Goal: Answer question/provide support: Share knowledge or assist other users

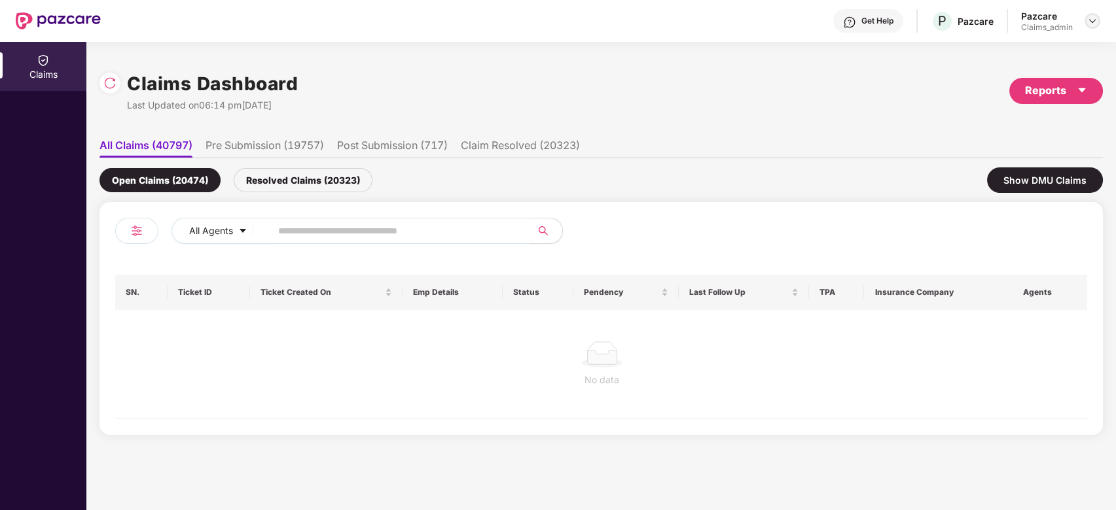
click at [1089, 24] on img at bounding box center [1092, 21] width 10 height 10
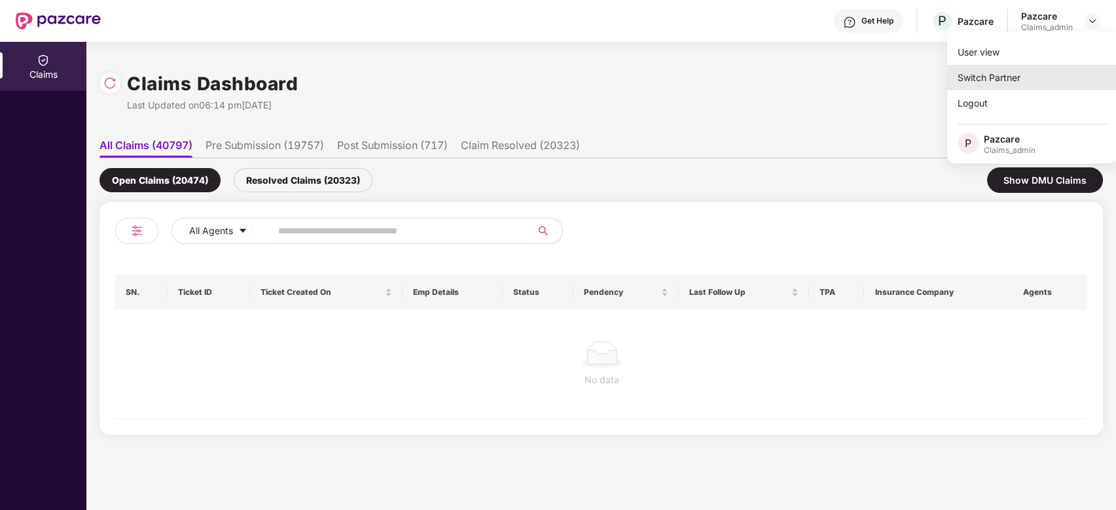
click at [1027, 71] on div "Switch Partner" at bounding box center [1032, 78] width 170 height 26
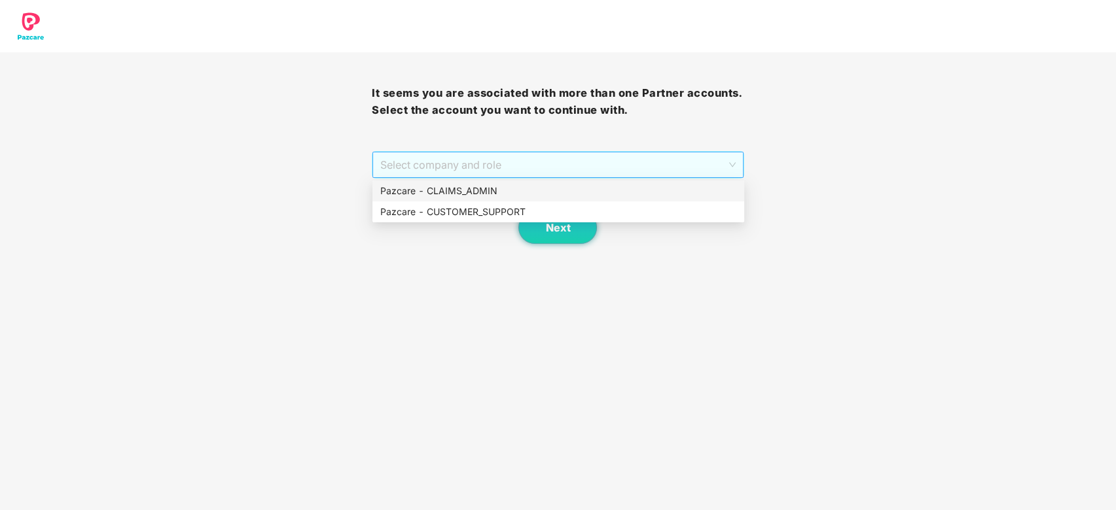
click at [572, 165] on span "Select company and role" at bounding box center [557, 164] width 355 height 25
click at [498, 208] on div "Pazcare - CUSTOMER_SUPPORT" at bounding box center [558, 212] width 356 height 14
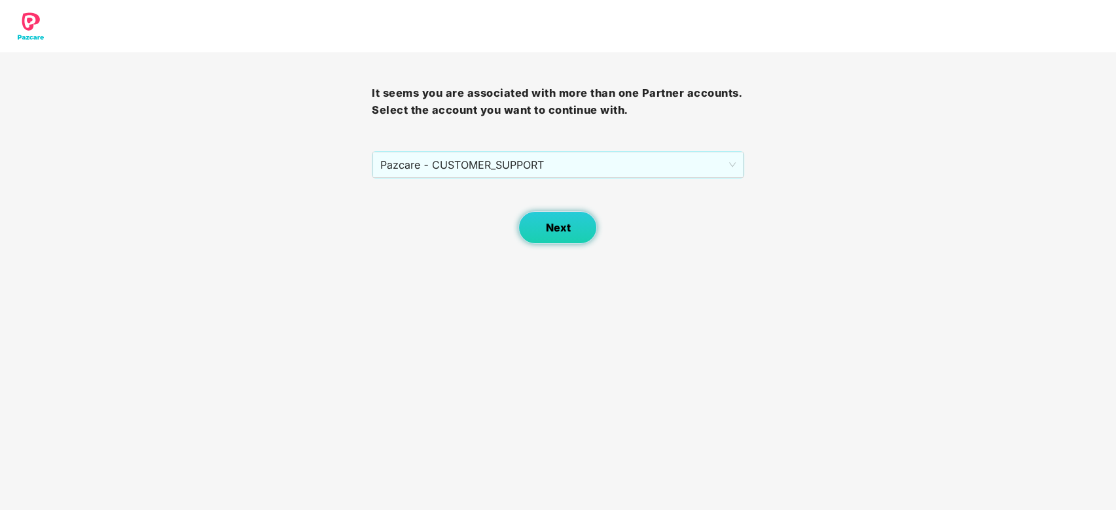
click at [547, 235] on button "Next" at bounding box center [557, 227] width 79 height 33
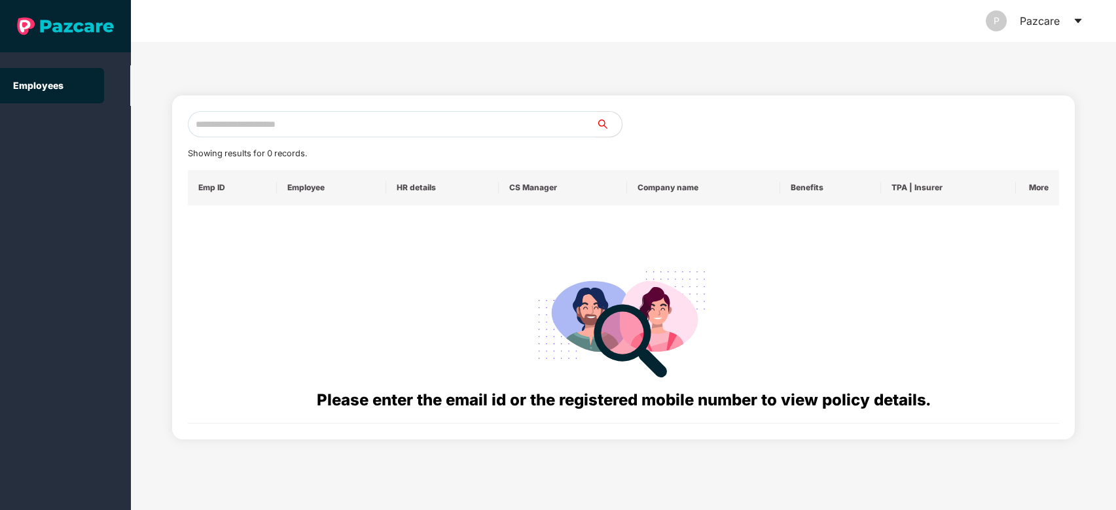
click at [386, 121] on input "text" at bounding box center [392, 124] width 408 height 26
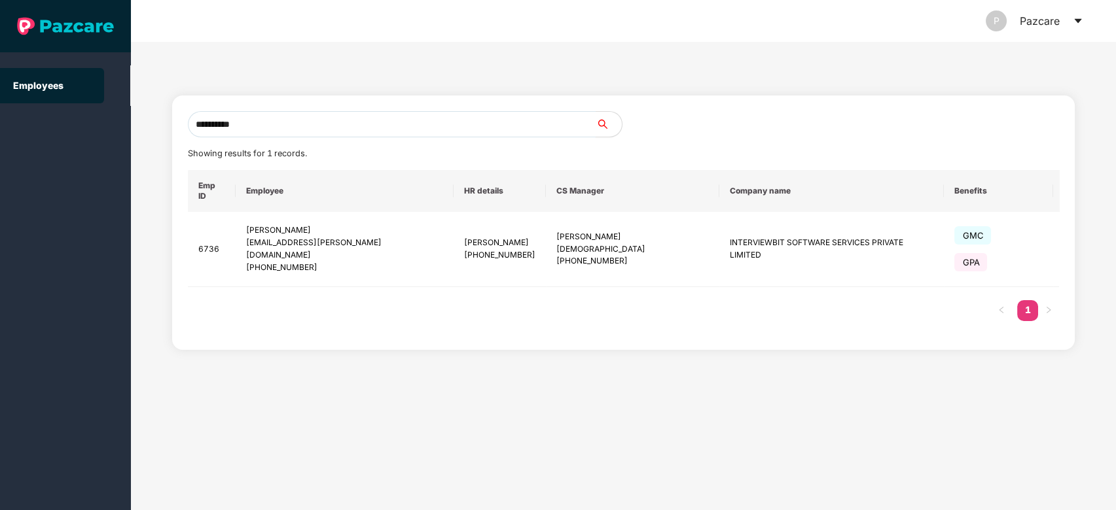
type input "**********"
click at [597, 306] on div "Emp ID Employee HR details CS Manager Company name Benefits TPA | Insurer More …" at bounding box center [623, 252] width 871 height 164
drag, startPoint x: 266, startPoint y: 245, endPoint x: 317, endPoint y: 245, distance: 51.0
click at [317, 262] on div "[PHONE_NUMBER]" at bounding box center [345, 268] width 198 height 12
copy div "7760578280"
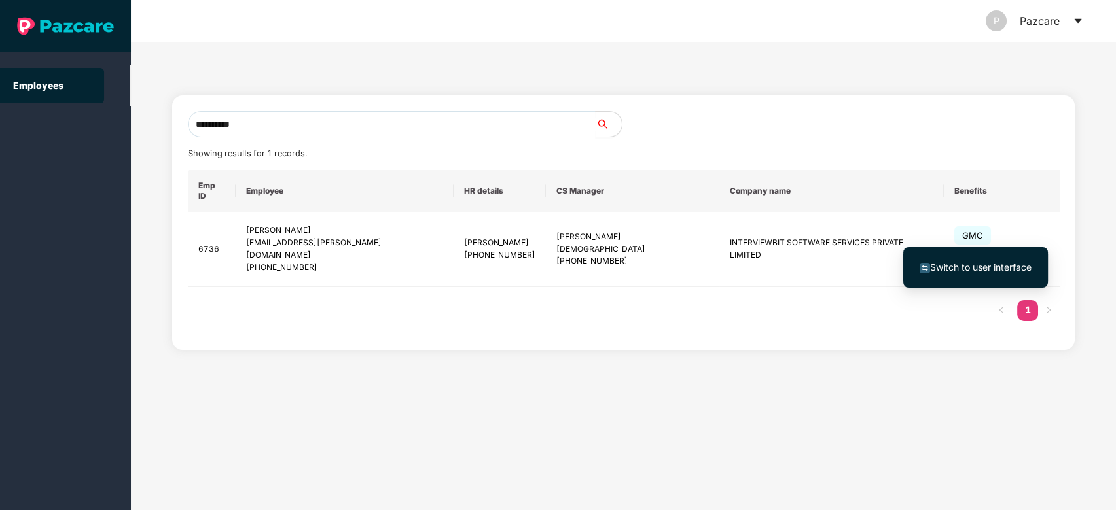
click at [996, 262] on span "Switch to user interface" at bounding box center [980, 267] width 101 height 11
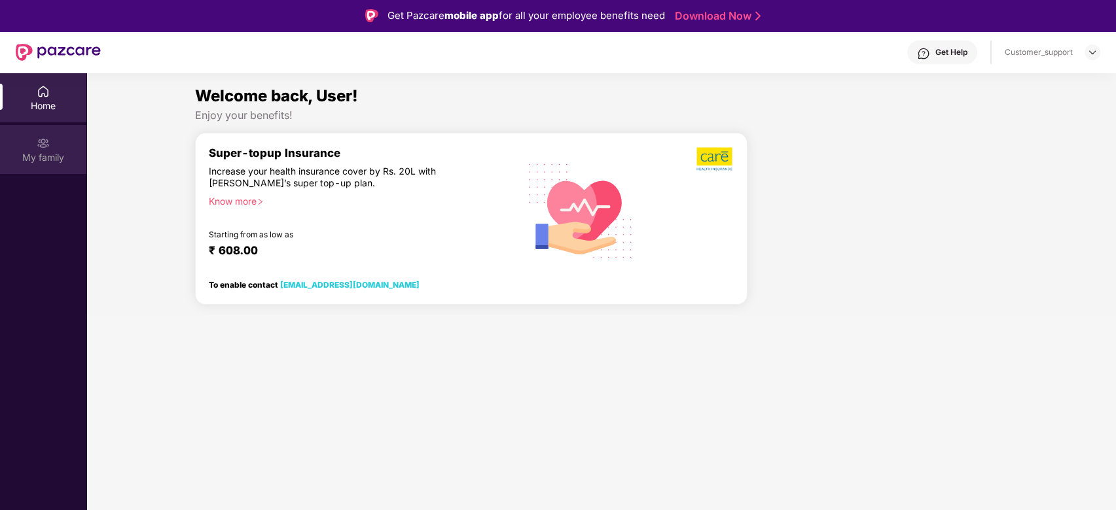
click at [37, 165] on div "My family" at bounding box center [43, 149] width 86 height 49
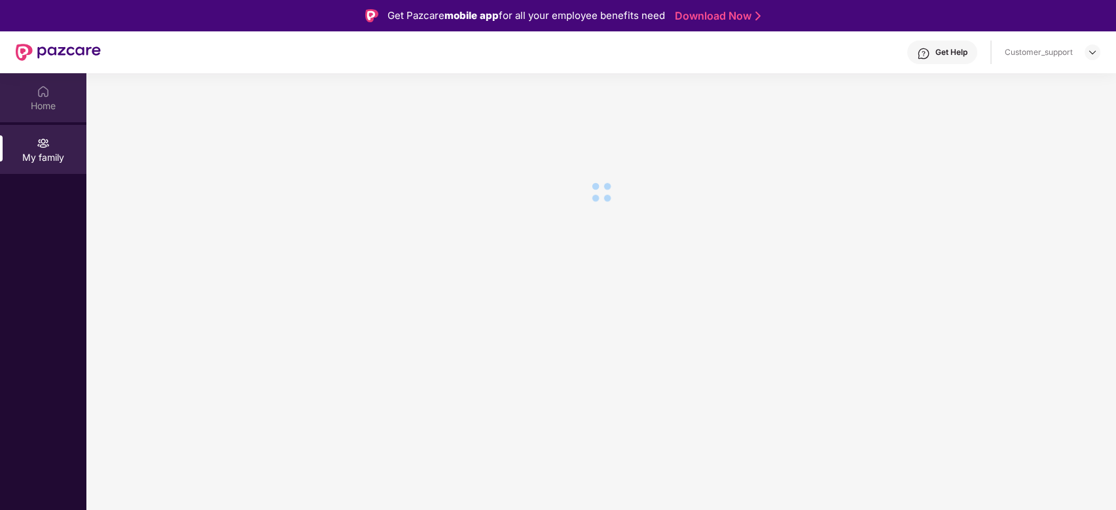
click at [47, 107] on div "Home" at bounding box center [43, 105] width 86 height 13
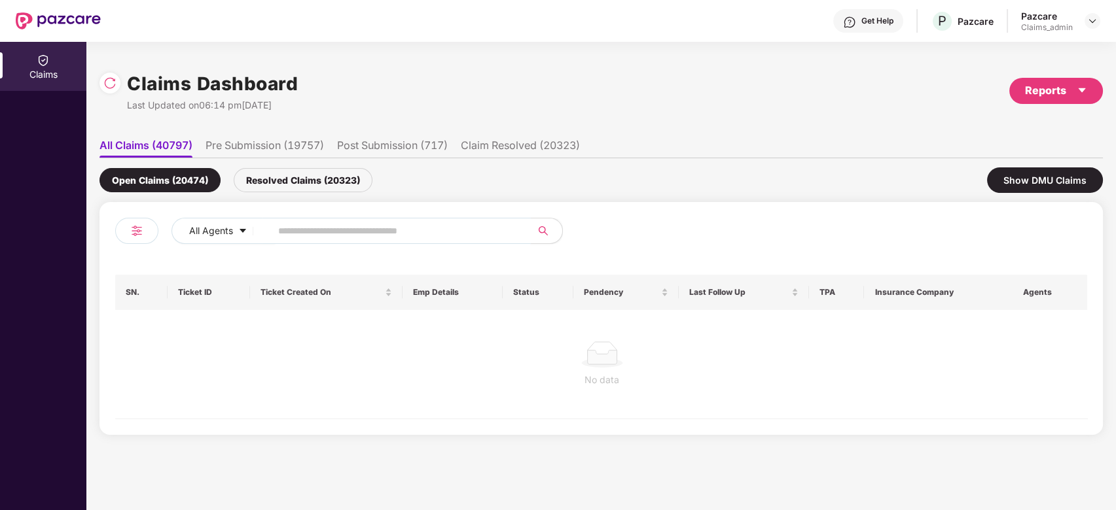
click at [331, 222] on input "text" at bounding box center [395, 231] width 235 height 20
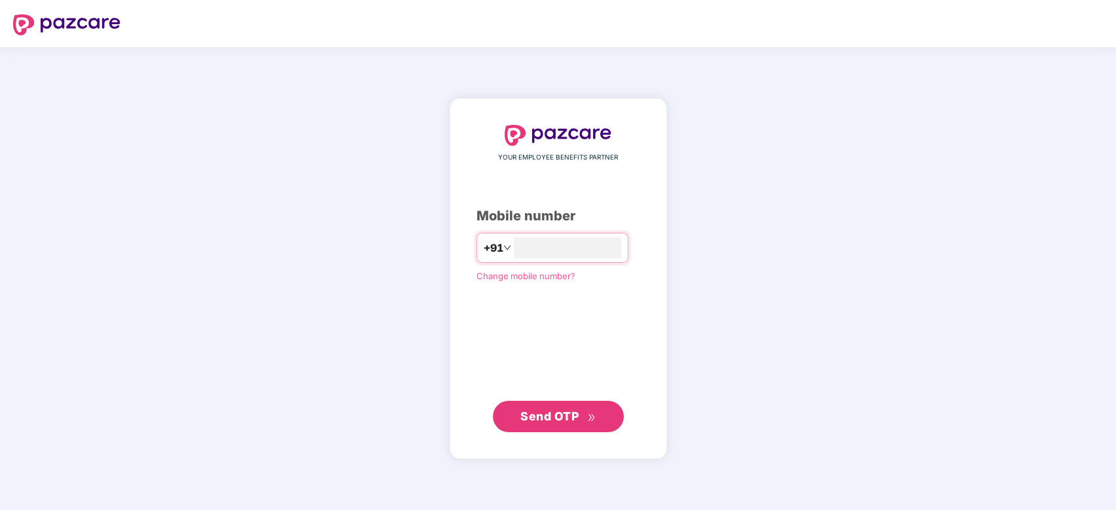
type input "**********"
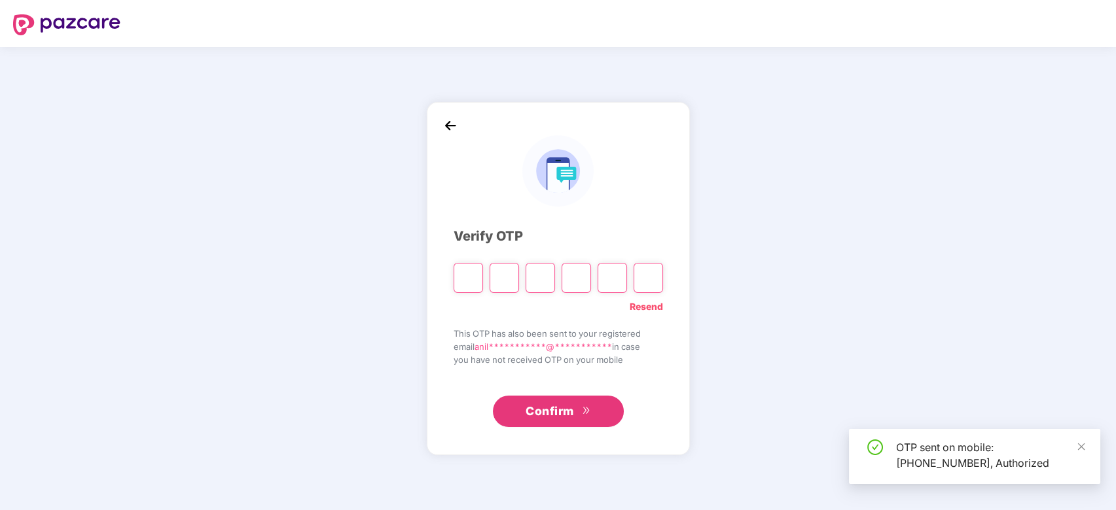
type input "*"
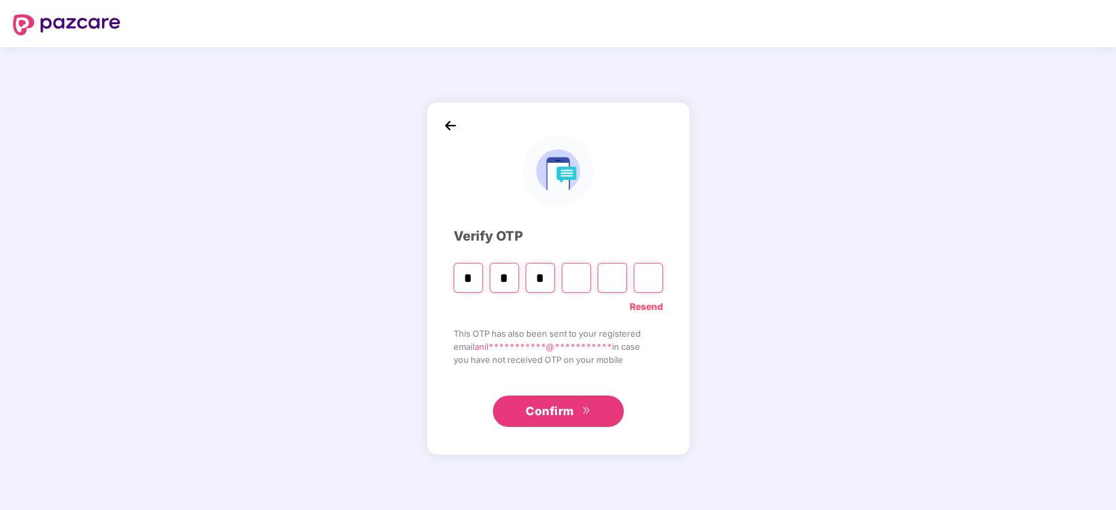
type input "*"
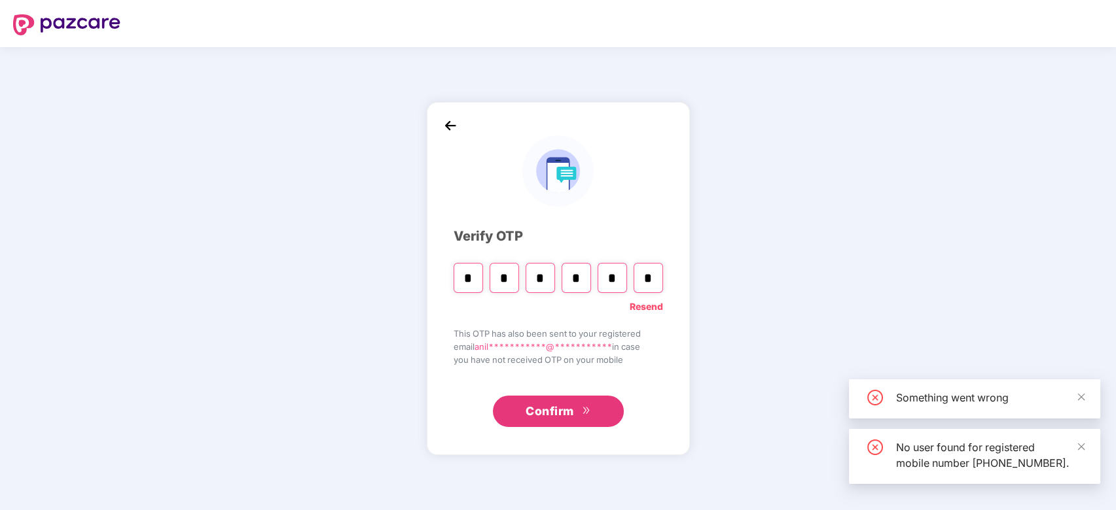
type input "*"
click at [1085, 379] on div "Something went wrong" at bounding box center [974, 398] width 251 height 39
click at [1076, 393] on icon "close" at bounding box center [1080, 397] width 9 height 9
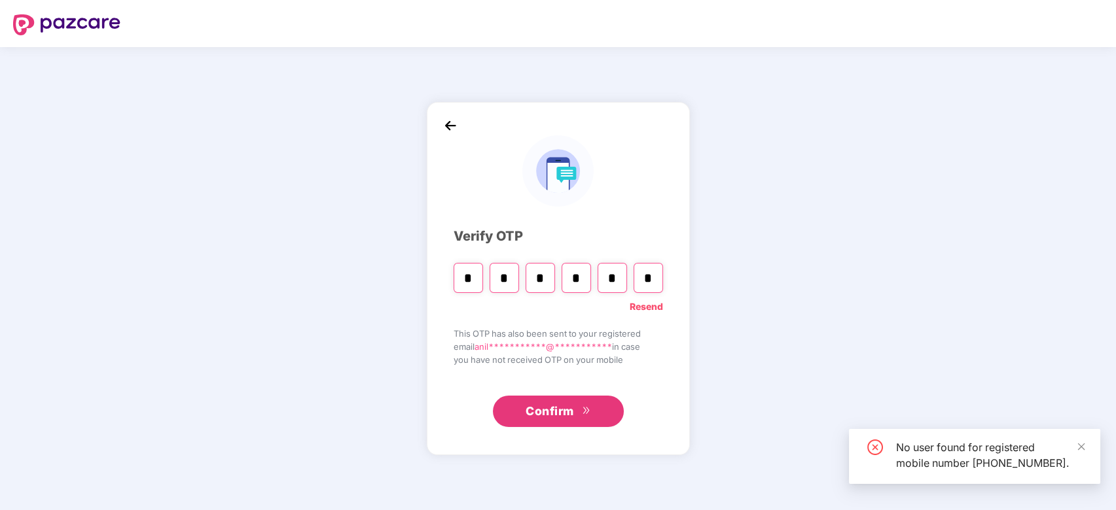
click at [561, 400] on button "Confirm" at bounding box center [558, 411] width 131 height 31
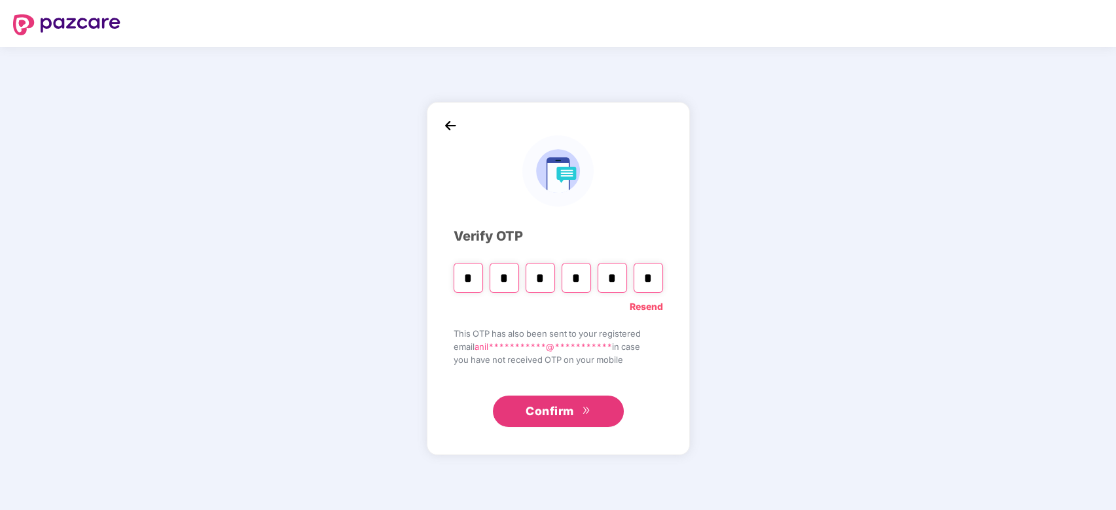
click at [588, 417] on button "Confirm" at bounding box center [558, 411] width 131 height 31
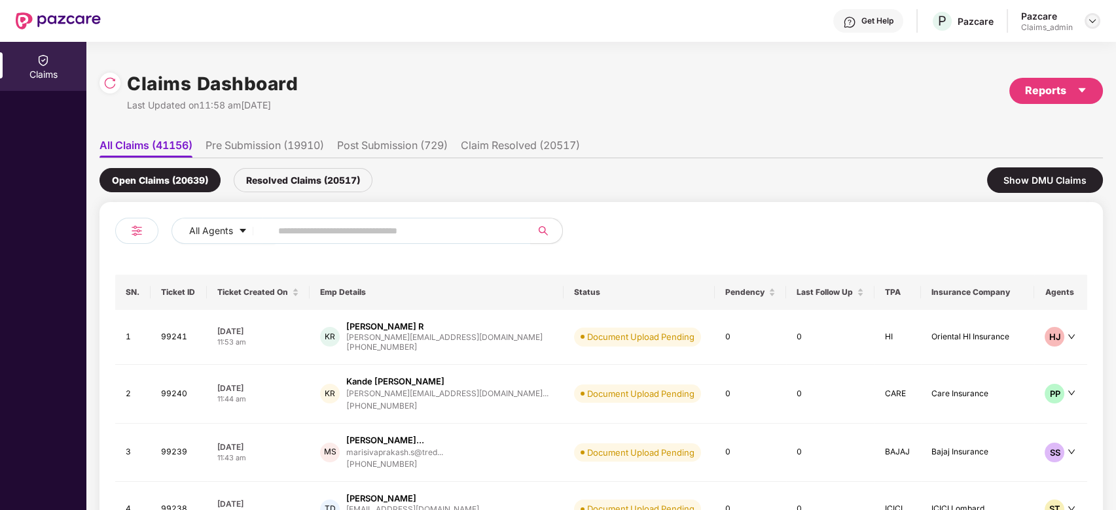
click at [1091, 24] on img at bounding box center [1092, 21] width 10 height 10
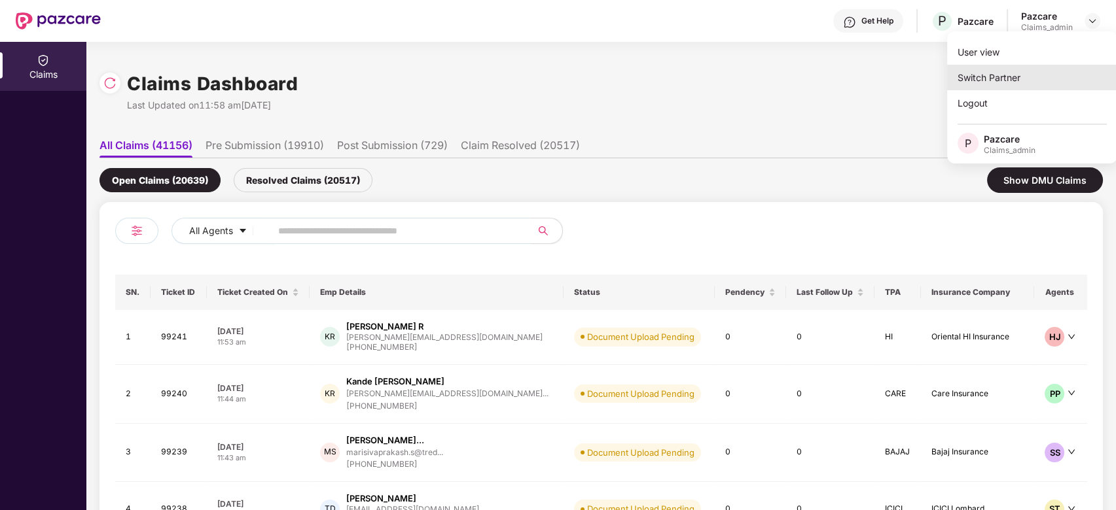
click at [983, 79] on div "Switch Partner" at bounding box center [1032, 78] width 170 height 26
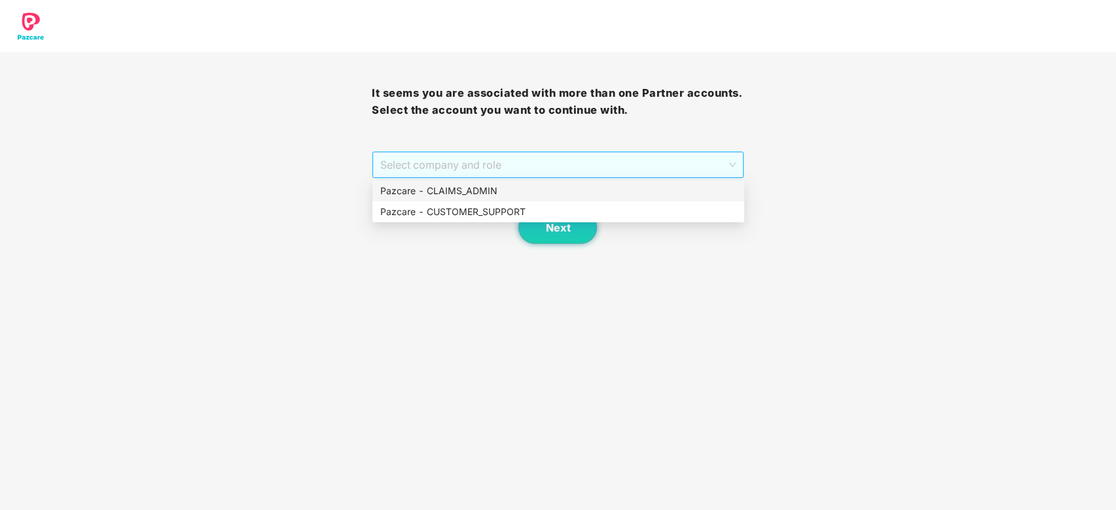
click at [520, 171] on span "Select company and role" at bounding box center [557, 164] width 355 height 25
click at [518, 207] on div "Pazcare - CUSTOMER_SUPPORT" at bounding box center [558, 212] width 356 height 14
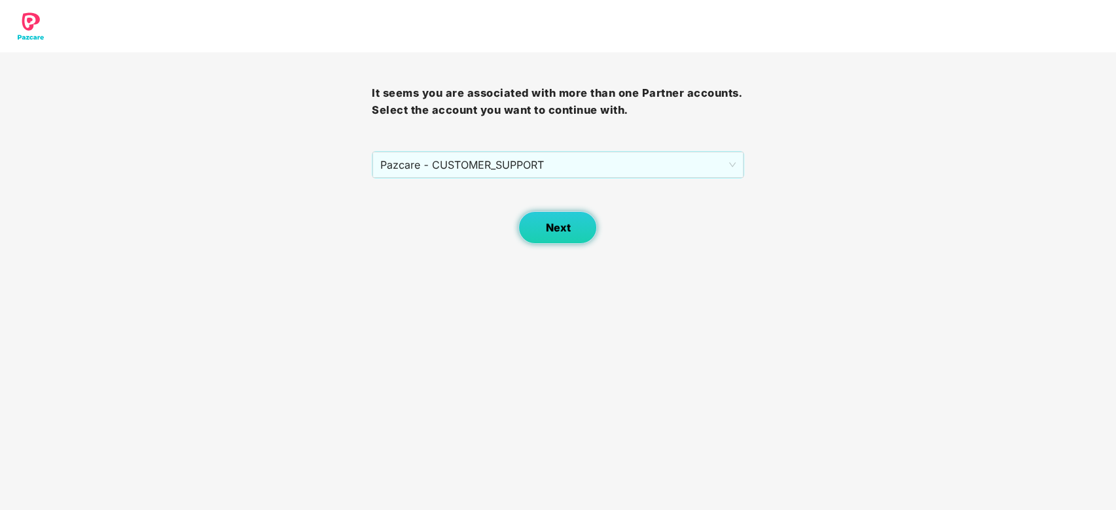
click at [543, 221] on button "Next" at bounding box center [557, 227] width 79 height 33
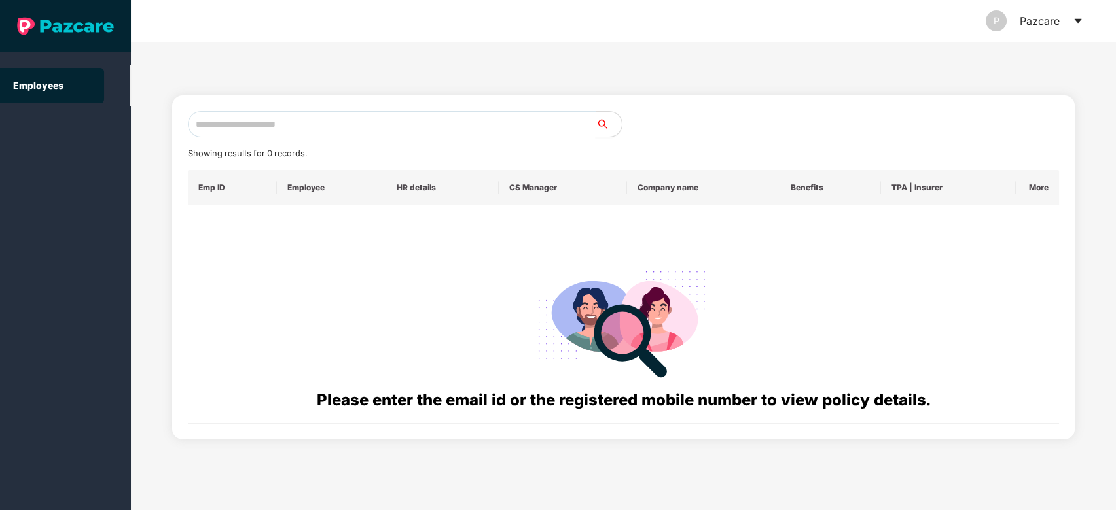
click at [370, 125] on input "text" at bounding box center [392, 124] width 408 height 26
paste input "**********"
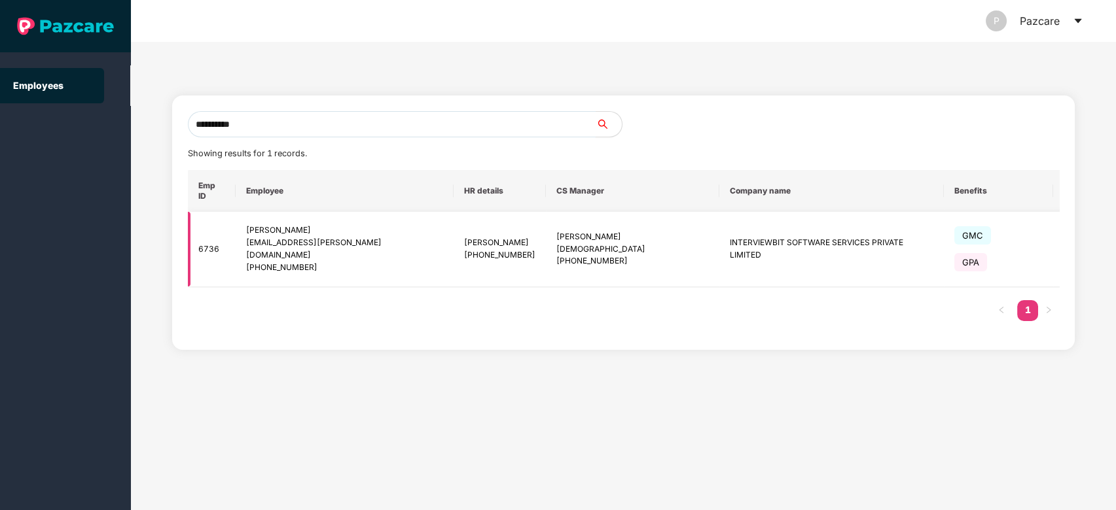
type input "**********"
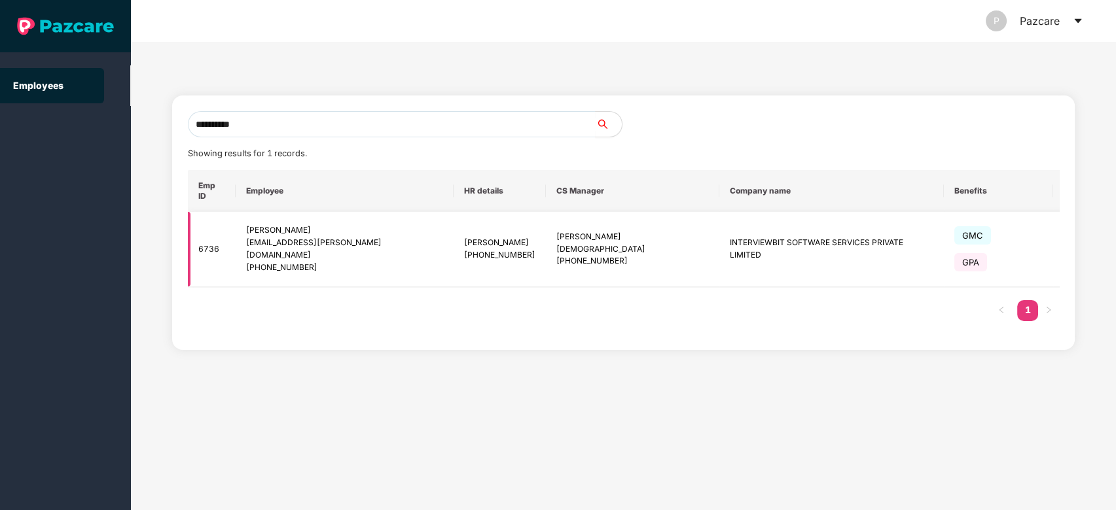
click at [311, 237] on div "[EMAIL_ADDRESS][PERSON_NAME][DOMAIN_NAME]" at bounding box center [345, 249] width 198 height 25
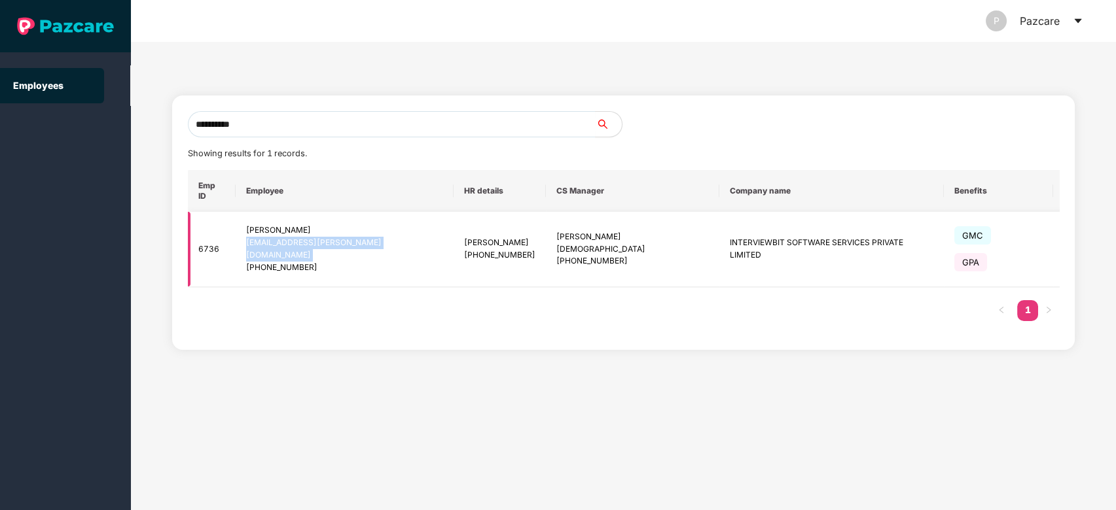
copy div "[EMAIL_ADDRESS][PERSON_NAME][DOMAIN_NAME]"
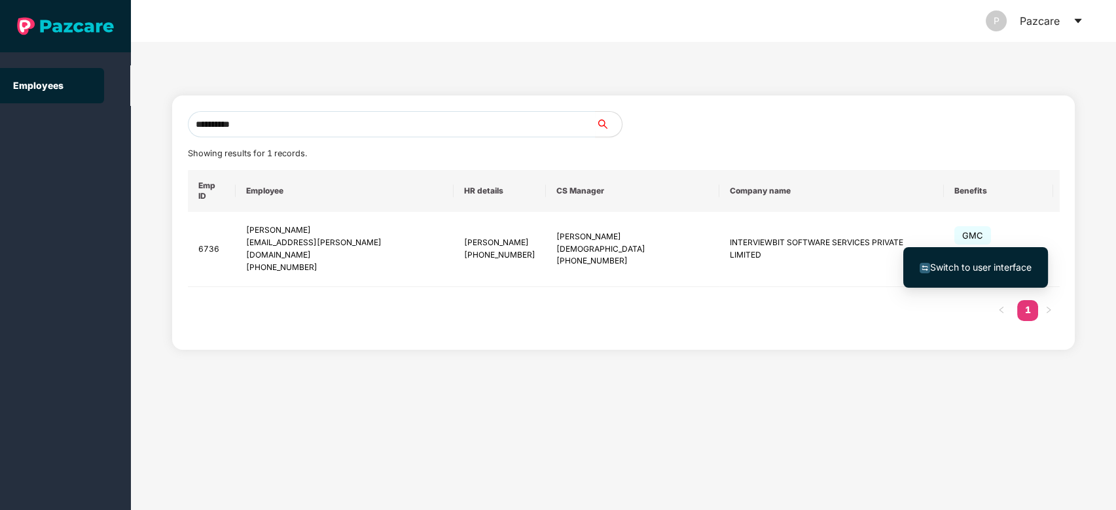
click at [968, 268] on span "Switch to user interface" at bounding box center [980, 267] width 101 height 11
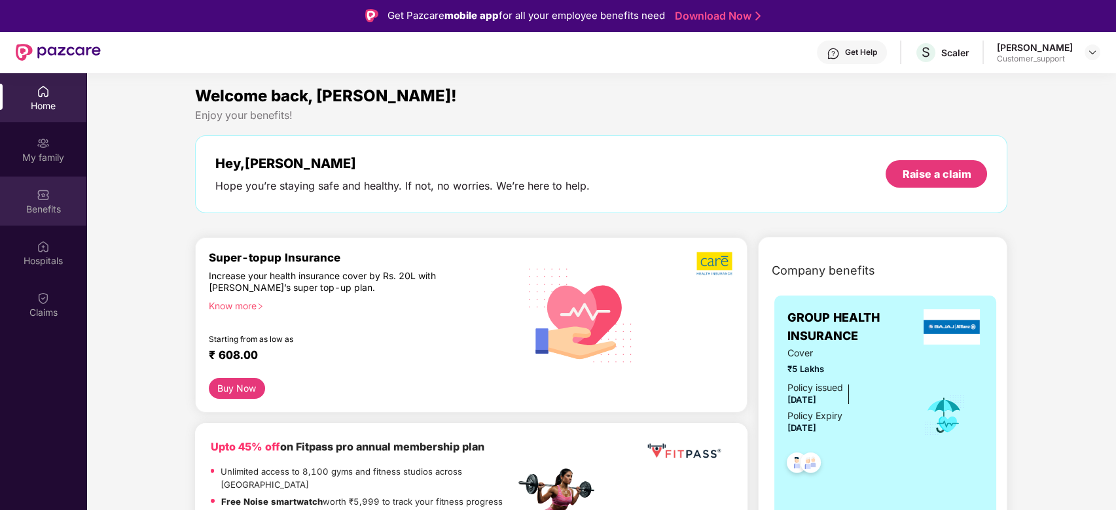
click at [29, 203] on div "Benefits" at bounding box center [43, 209] width 86 height 13
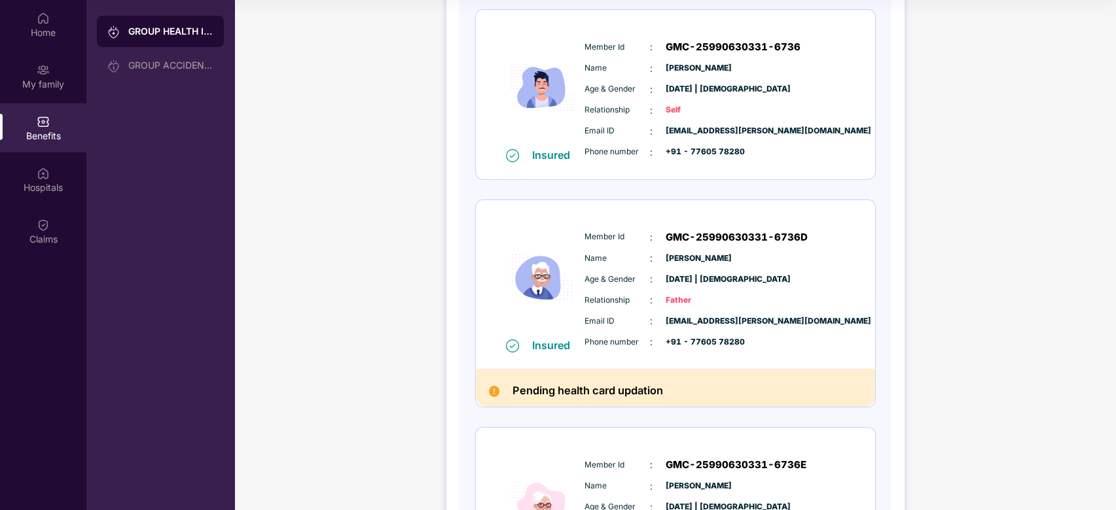
scroll to position [183, 0]
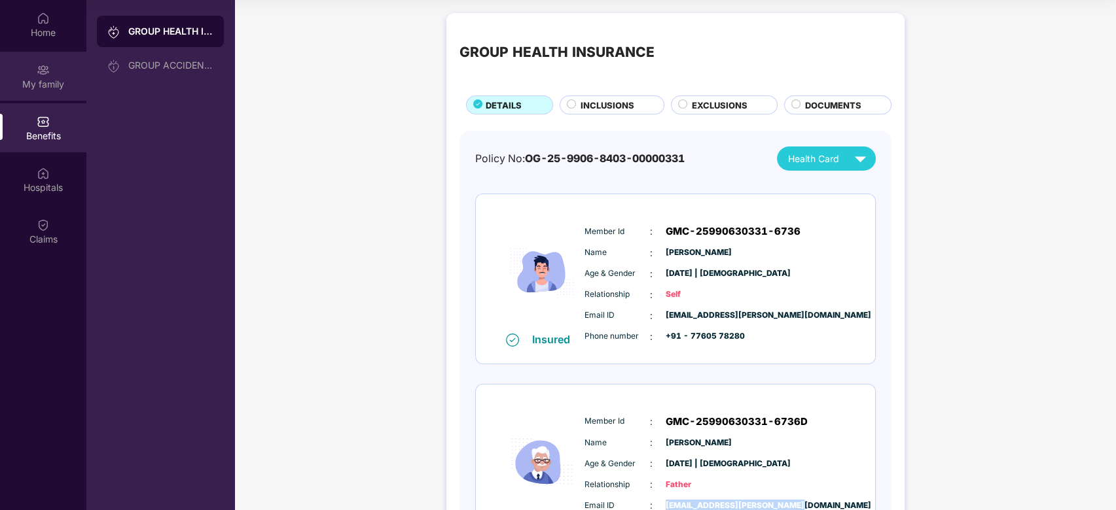
click at [41, 71] on img at bounding box center [43, 69] width 13 height 13
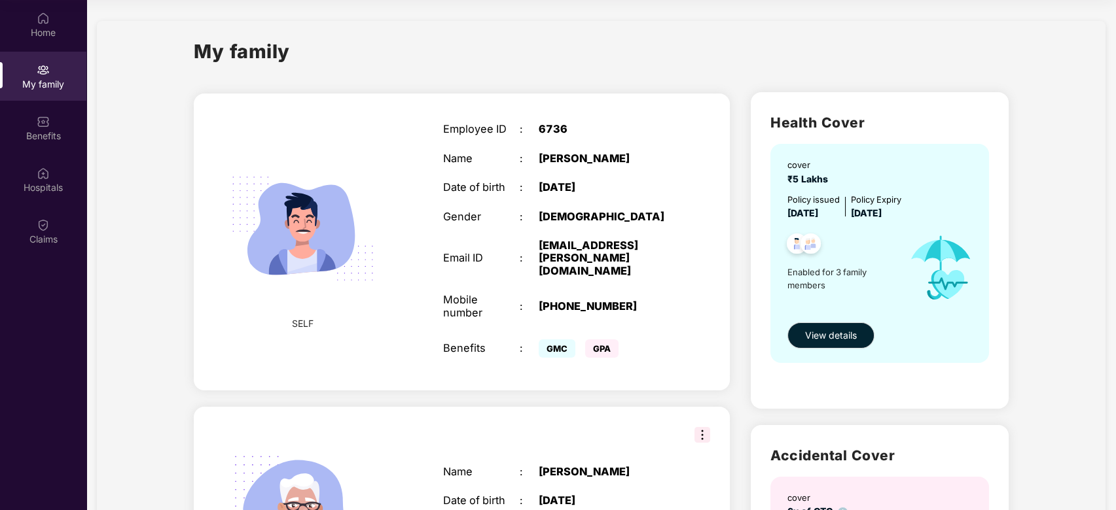
click at [561, 300] on div "[PHONE_NUMBER]" at bounding box center [604, 306] width 133 height 12
click at [559, 300] on div "[PHONE_NUMBER]" at bounding box center [604, 306] width 133 height 12
drag, startPoint x: 559, startPoint y: 285, endPoint x: 629, endPoint y: 284, distance: 70.7
click at [629, 300] on div "[PHONE_NUMBER]" at bounding box center [604, 306] width 133 height 12
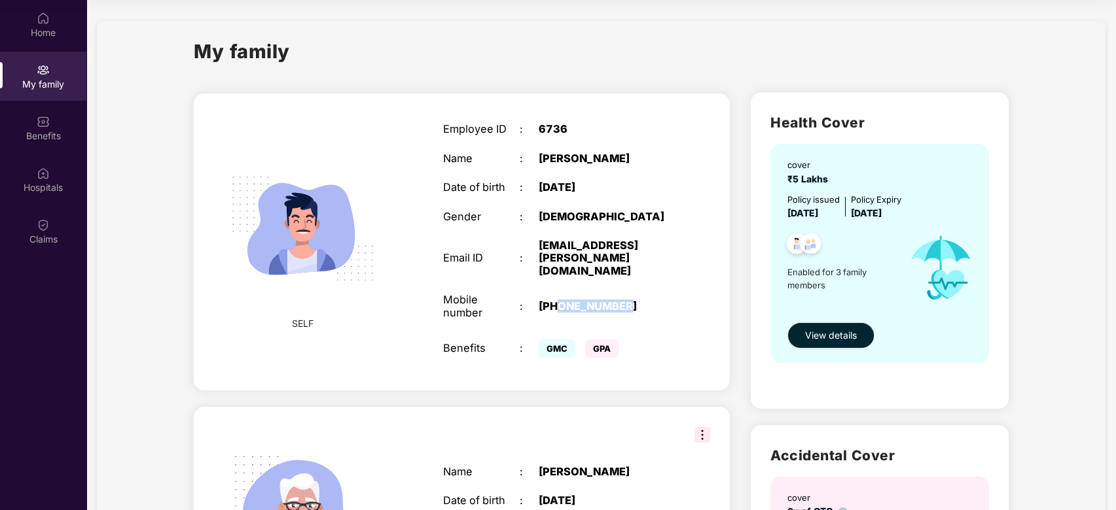
copy div "7760578280"
click at [31, 139] on div "Benefits" at bounding box center [43, 136] width 86 height 13
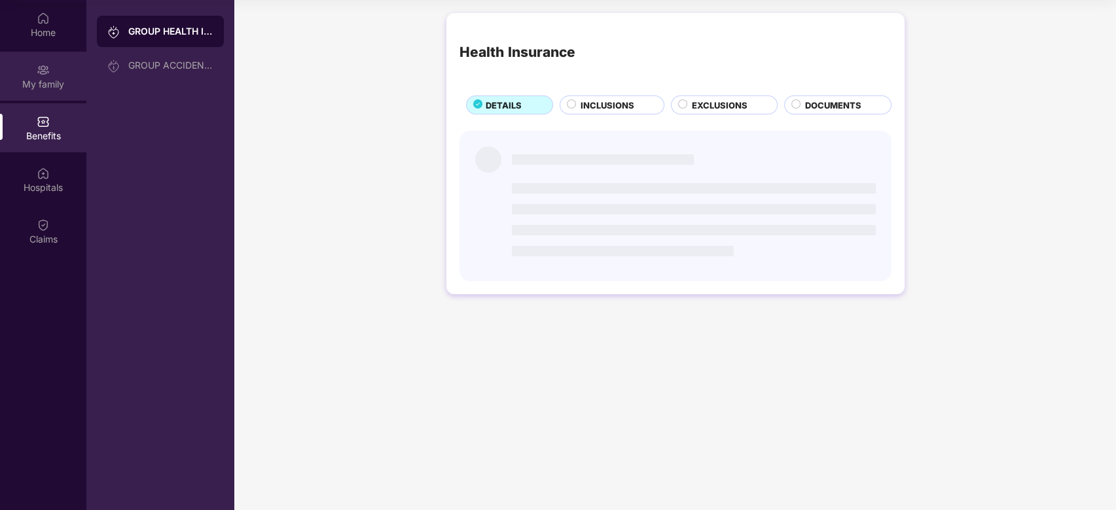
click at [46, 86] on div "My family" at bounding box center [43, 84] width 86 height 13
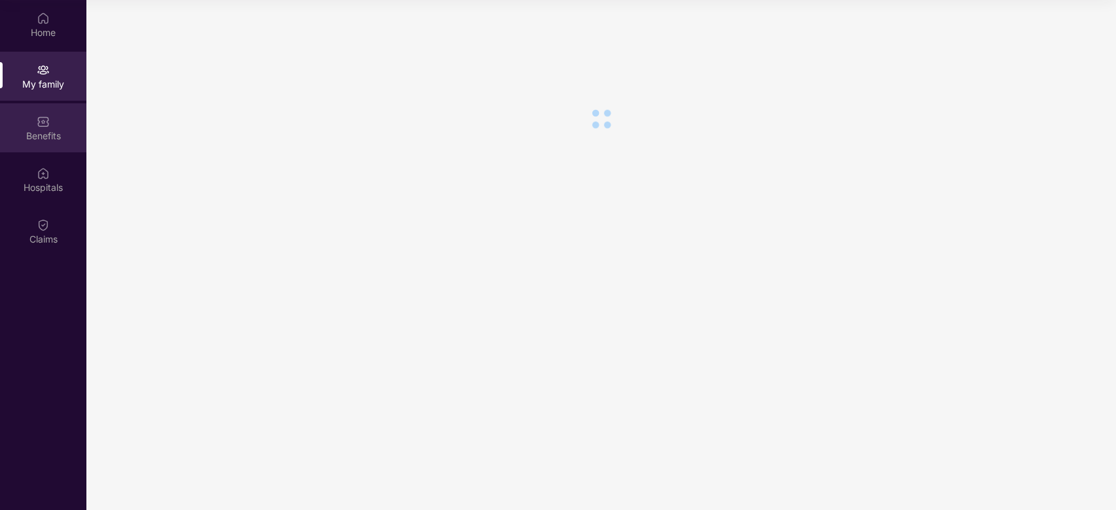
click at [40, 134] on div "Benefits" at bounding box center [43, 136] width 86 height 13
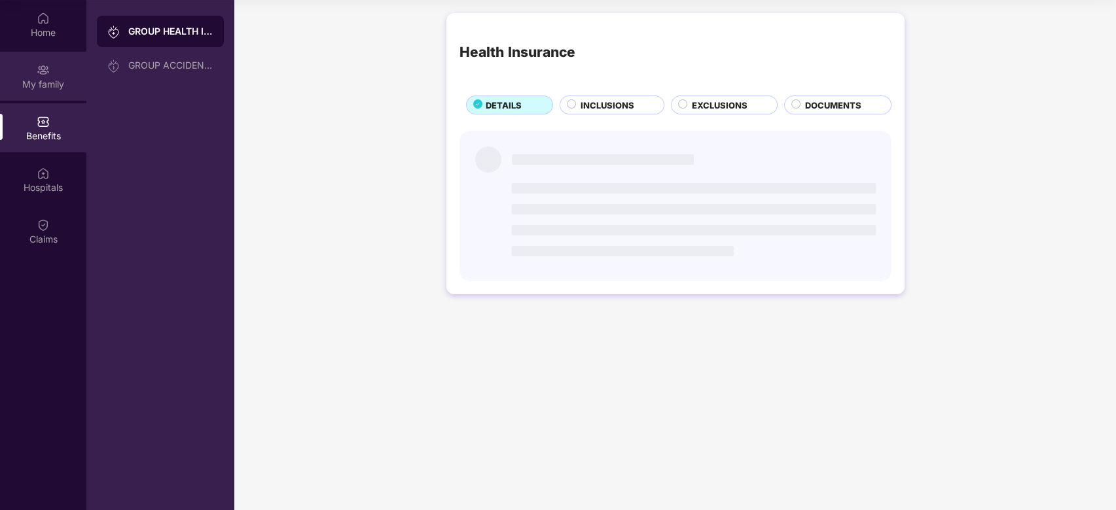
click at [58, 94] on div "My family" at bounding box center [43, 76] width 86 height 49
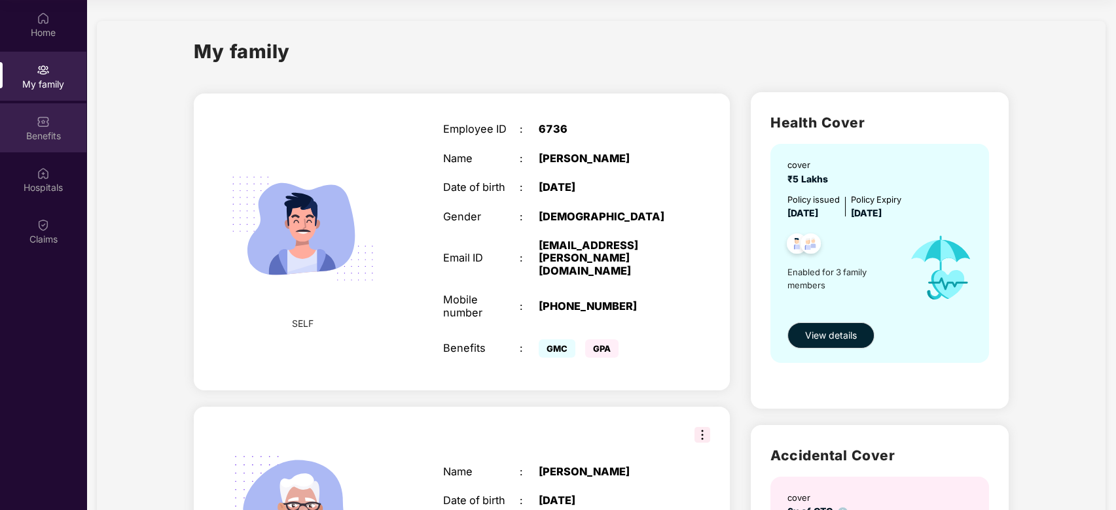
click at [47, 137] on div "Benefits" at bounding box center [43, 136] width 86 height 13
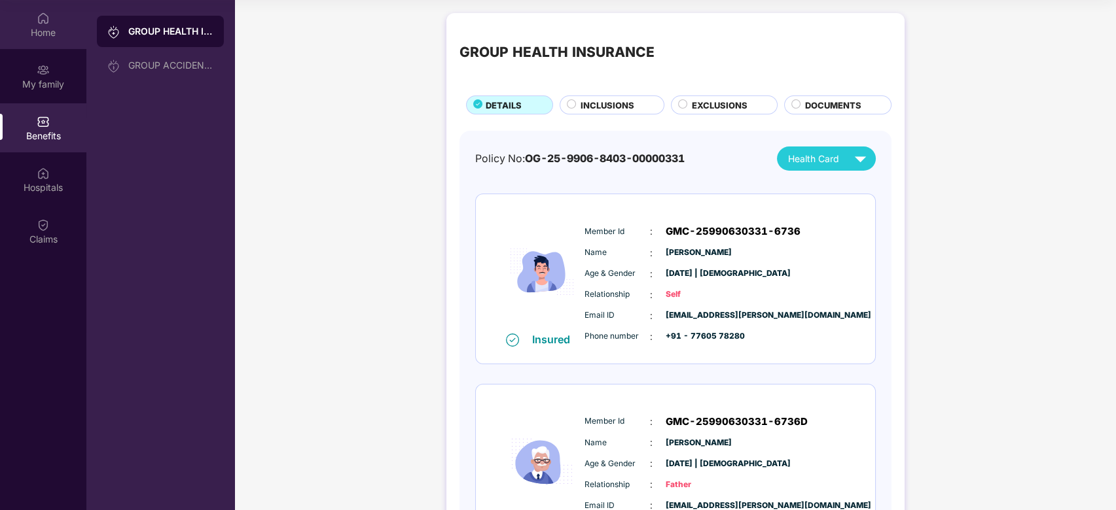
click at [42, 35] on div "Home" at bounding box center [43, 32] width 86 height 13
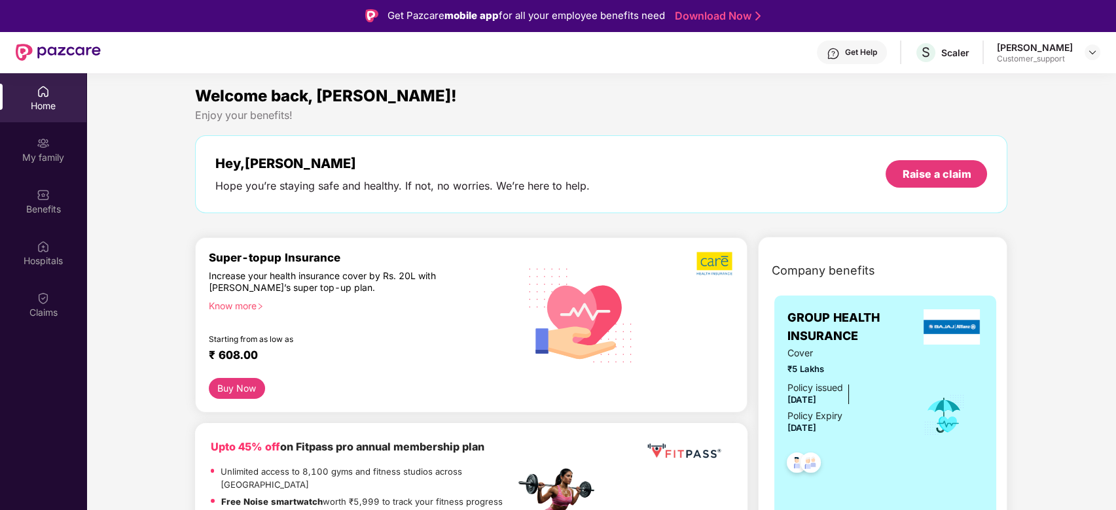
click at [848, 61] on div "Get Help" at bounding box center [852, 53] width 70 height 24
click at [959, 51] on div "Scaler" at bounding box center [955, 52] width 28 height 12
click at [51, 205] on div "Benefits" at bounding box center [43, 209] width 86 height 13
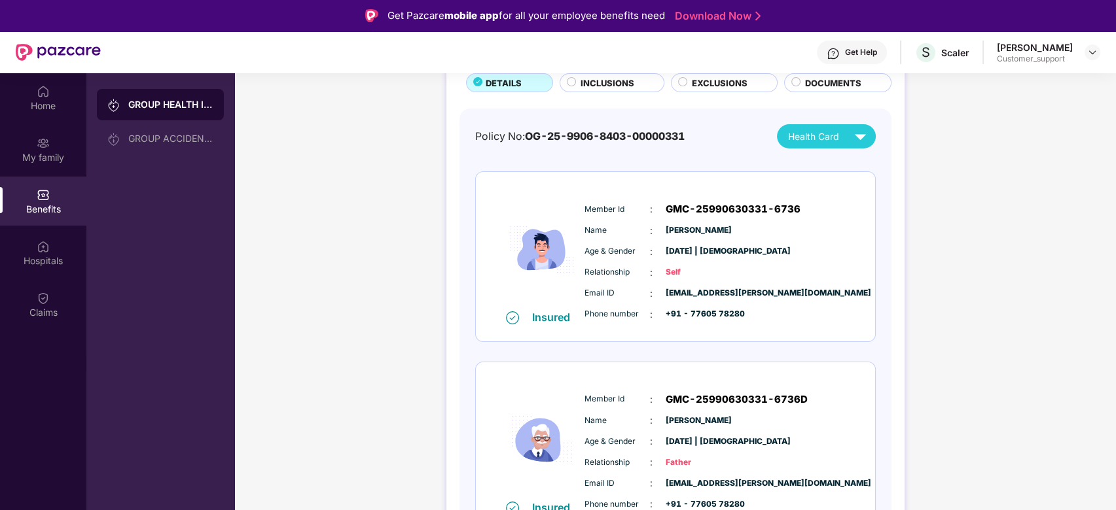
scroll to position [83, 0]
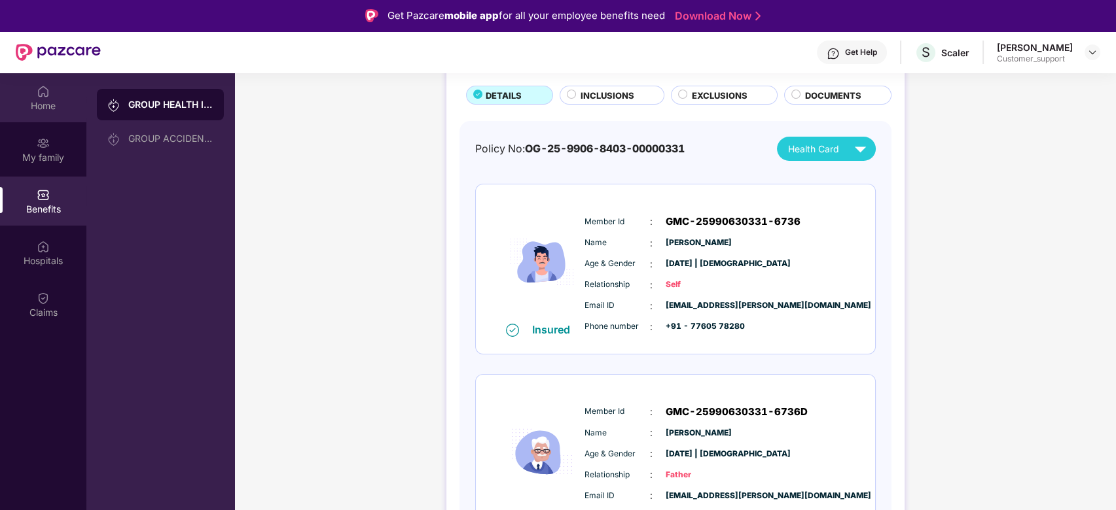
click at [43, 109] on div "Home" at bounding box center [43, 105] width 86 height 13
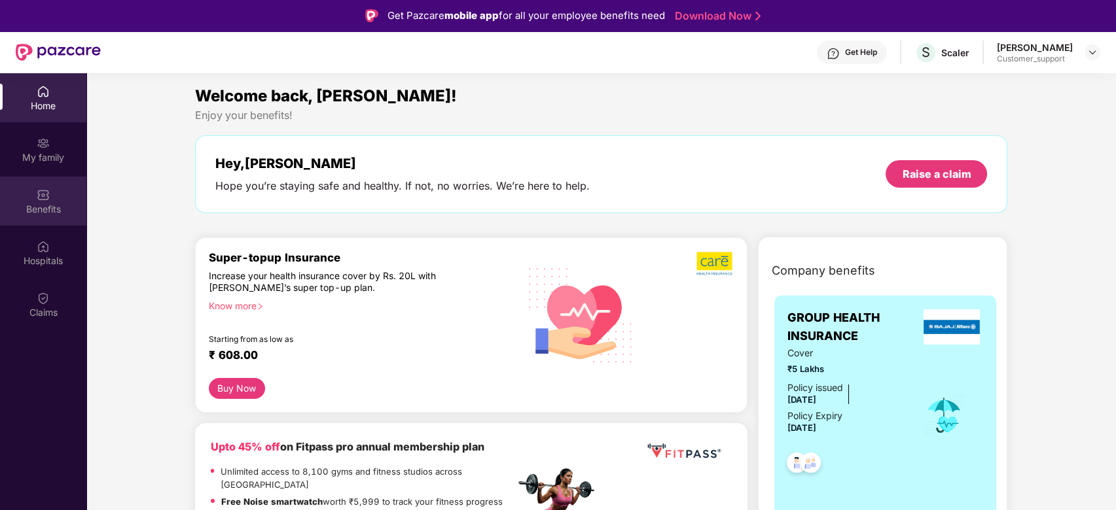
click at [46, 191] on img at bounding box center [43, 194] width 13 height 13
